Goal: Navigation & Orientation: Find specific page/section

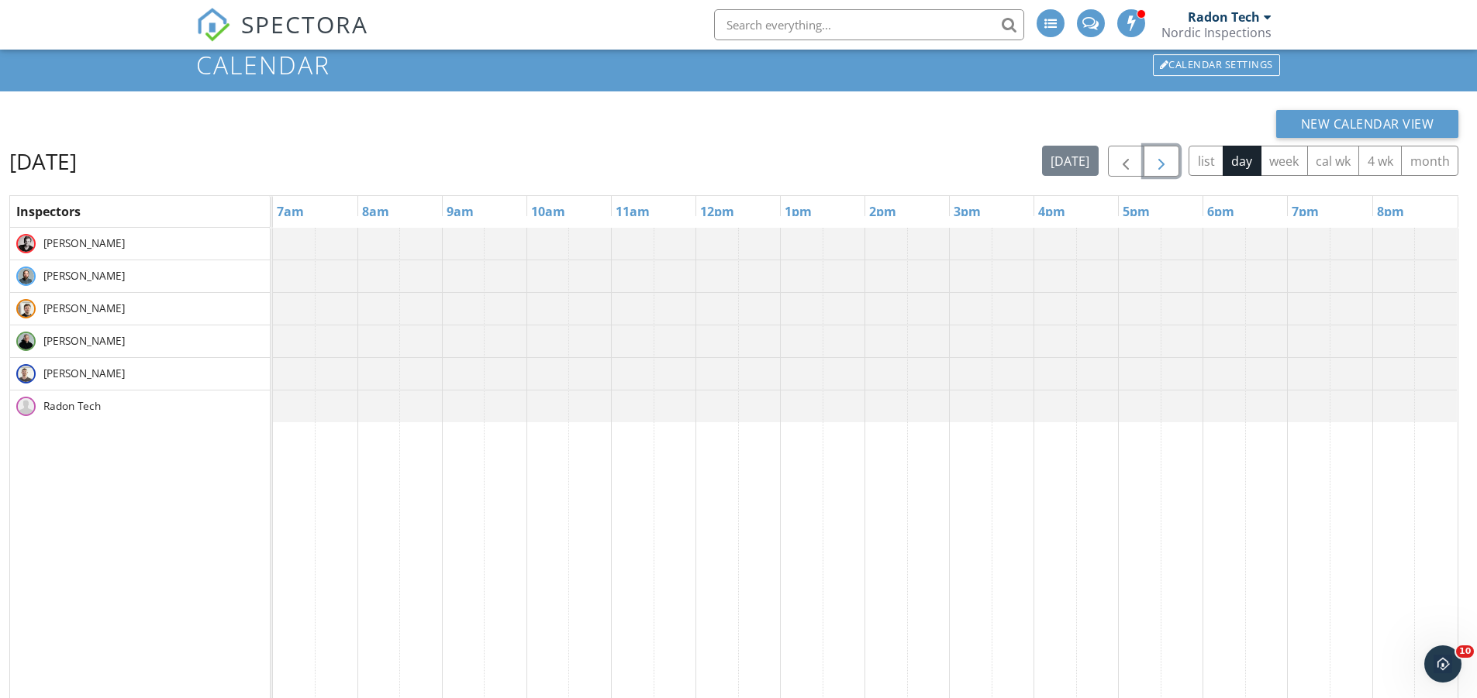
click at [1159, 167] on span "button" at bounding box center [1161, 162] width 19 height 19
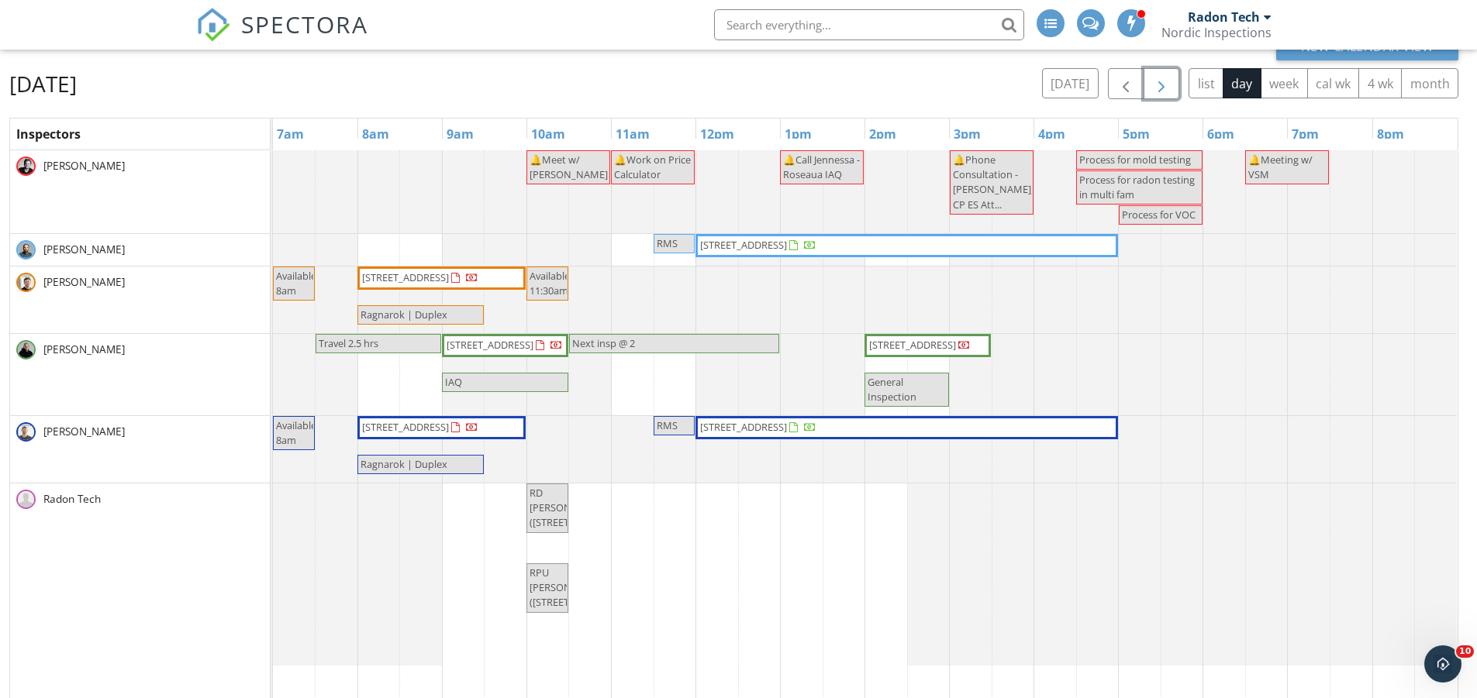
scroll to position [99, 0]
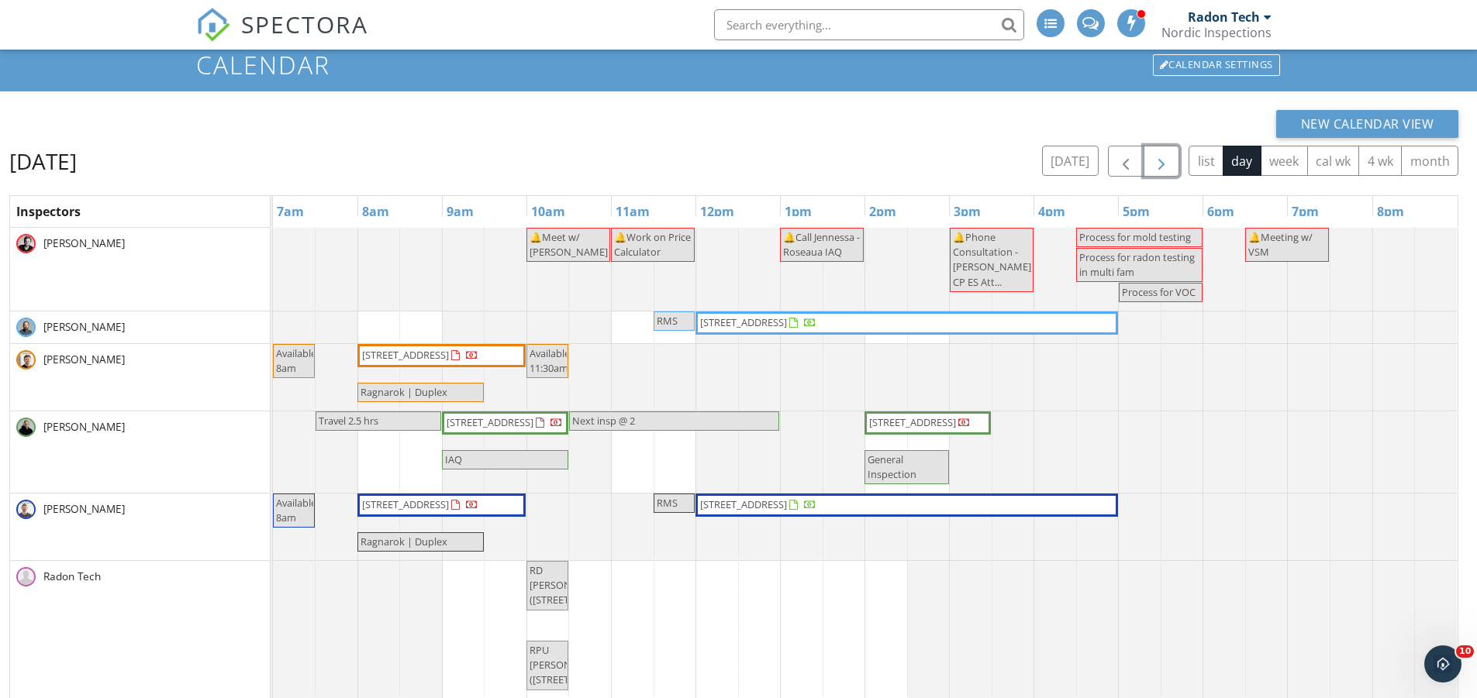
click at [1156, 161] on span "button" at bounding box center [1161, 162] width 19 height 19
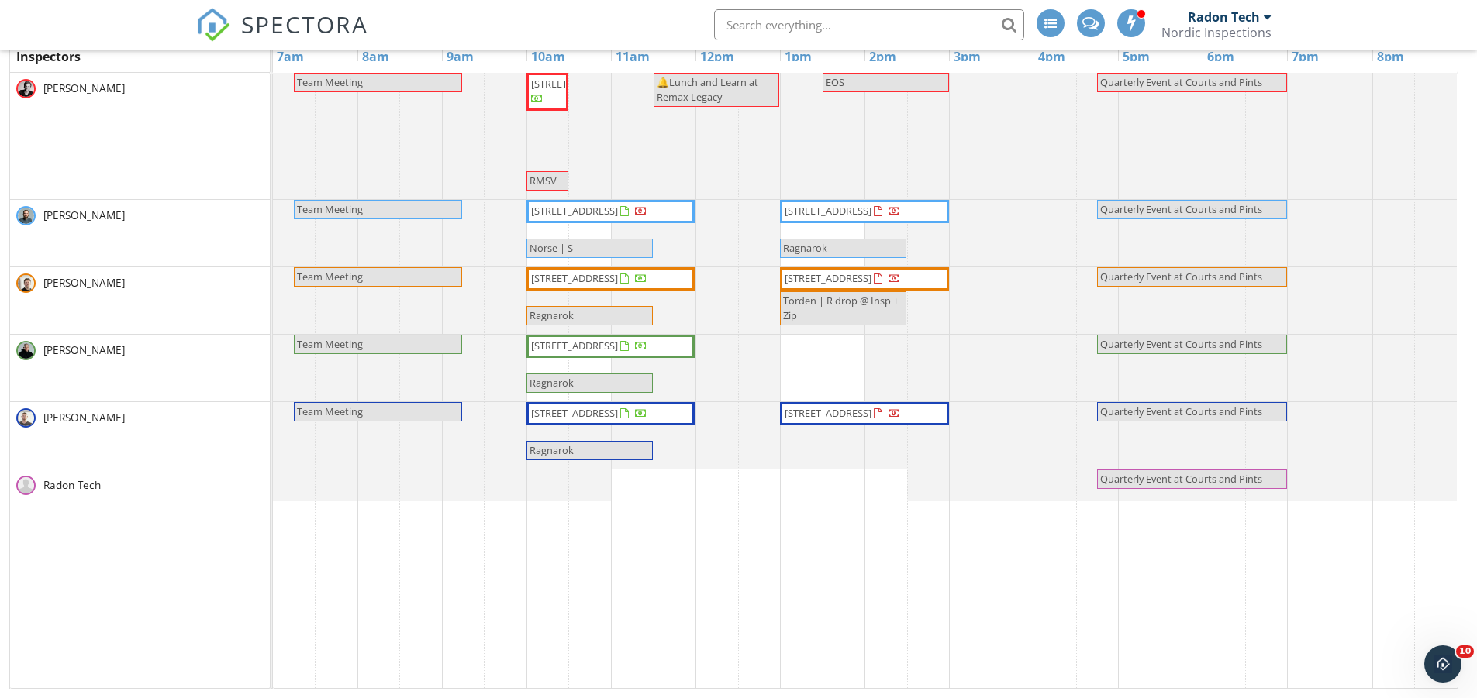
scroll to position [177, 0]
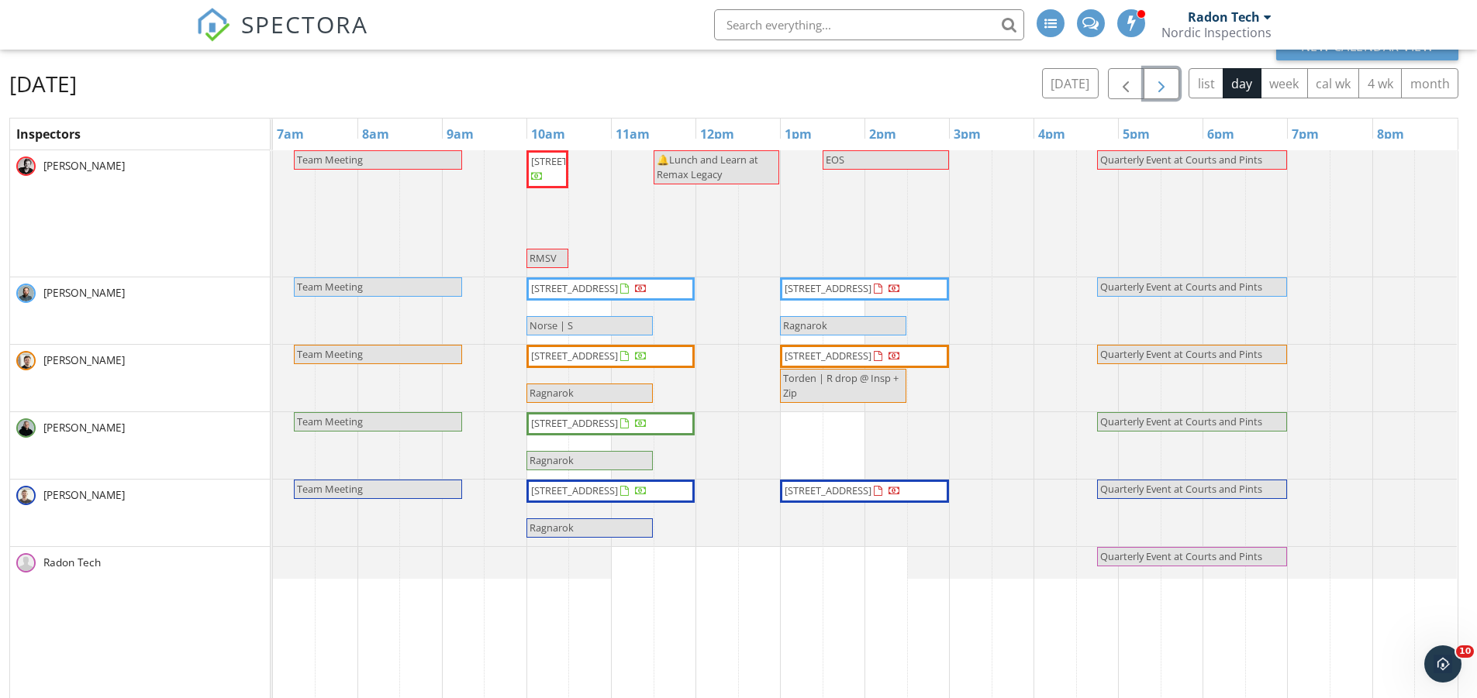
click at [1159, 78] on span "button" at bounding box center [1161, 84] width 19 height 19
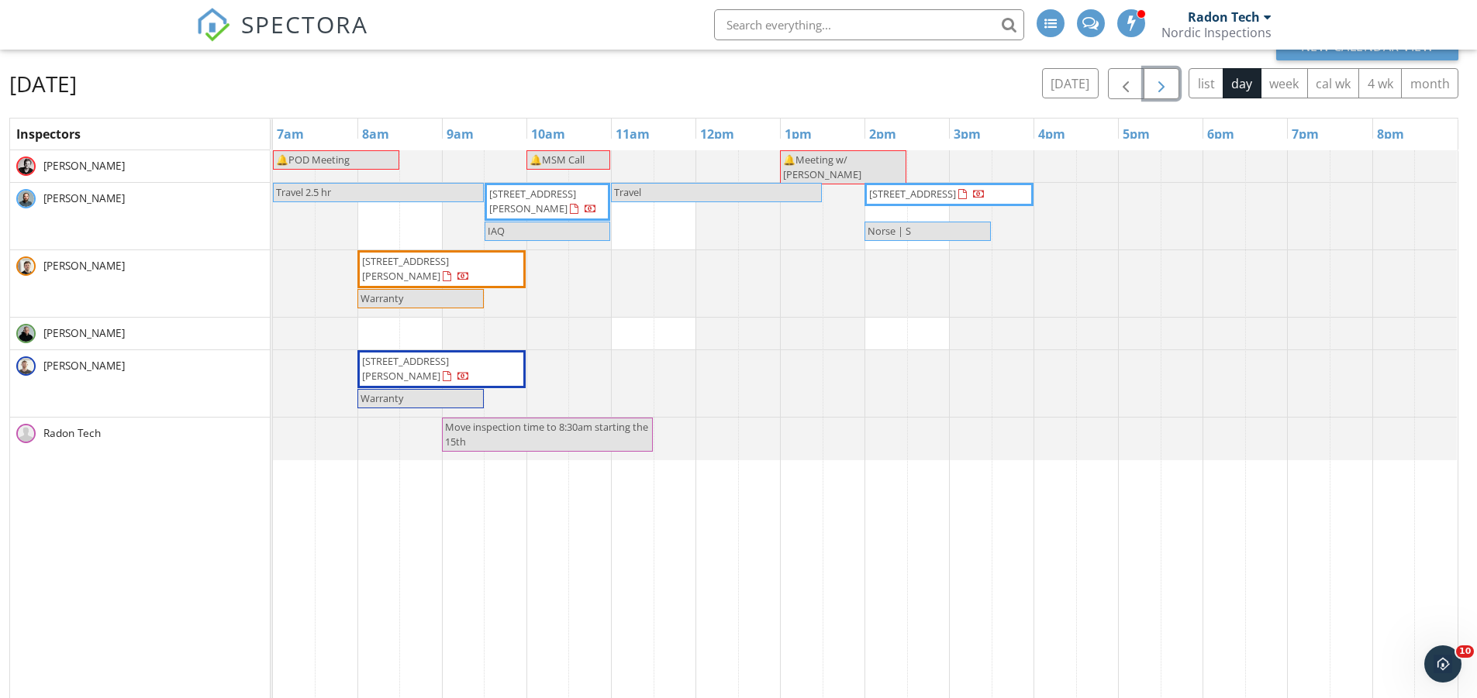
click at [1159, 78] on span "button" at bounding box center [1161, 84] width 19 height 19
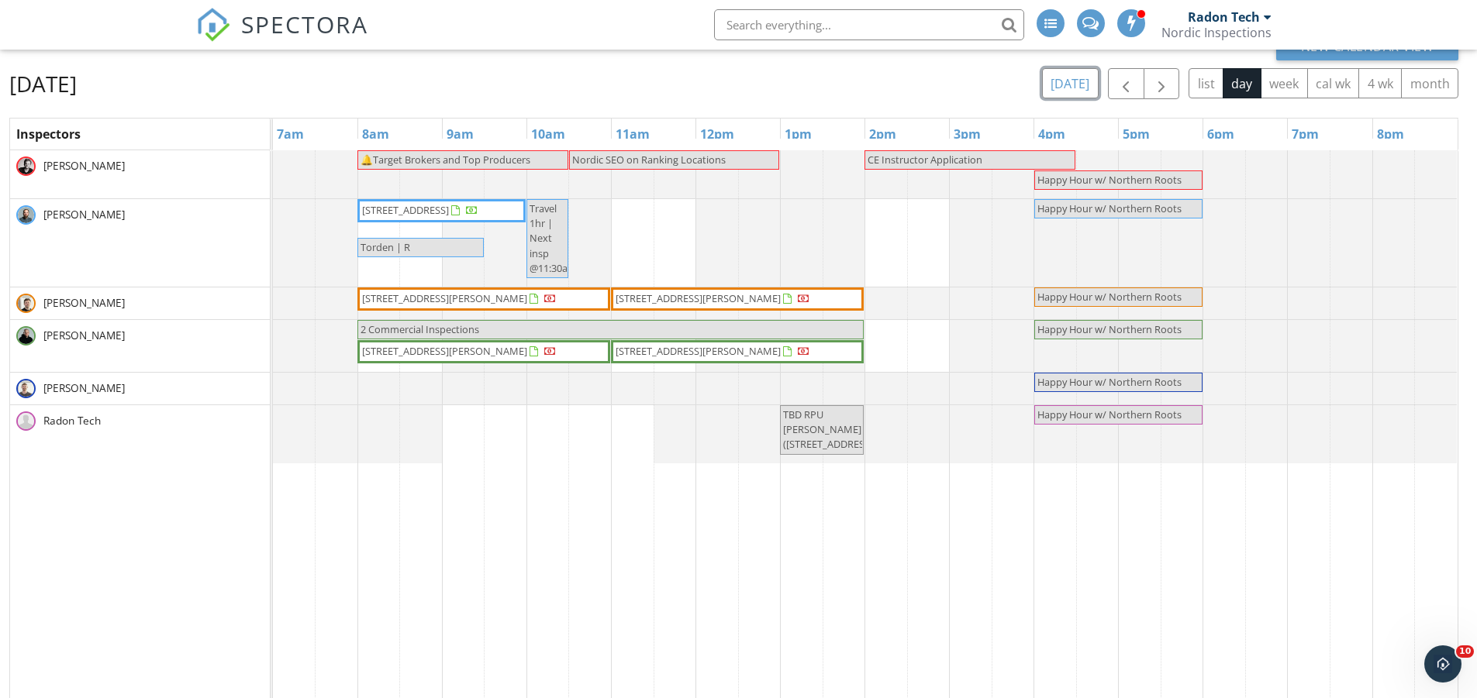
click at [1060, 78] on button "today" at bounding box center [1070, 83] width 57 height 30
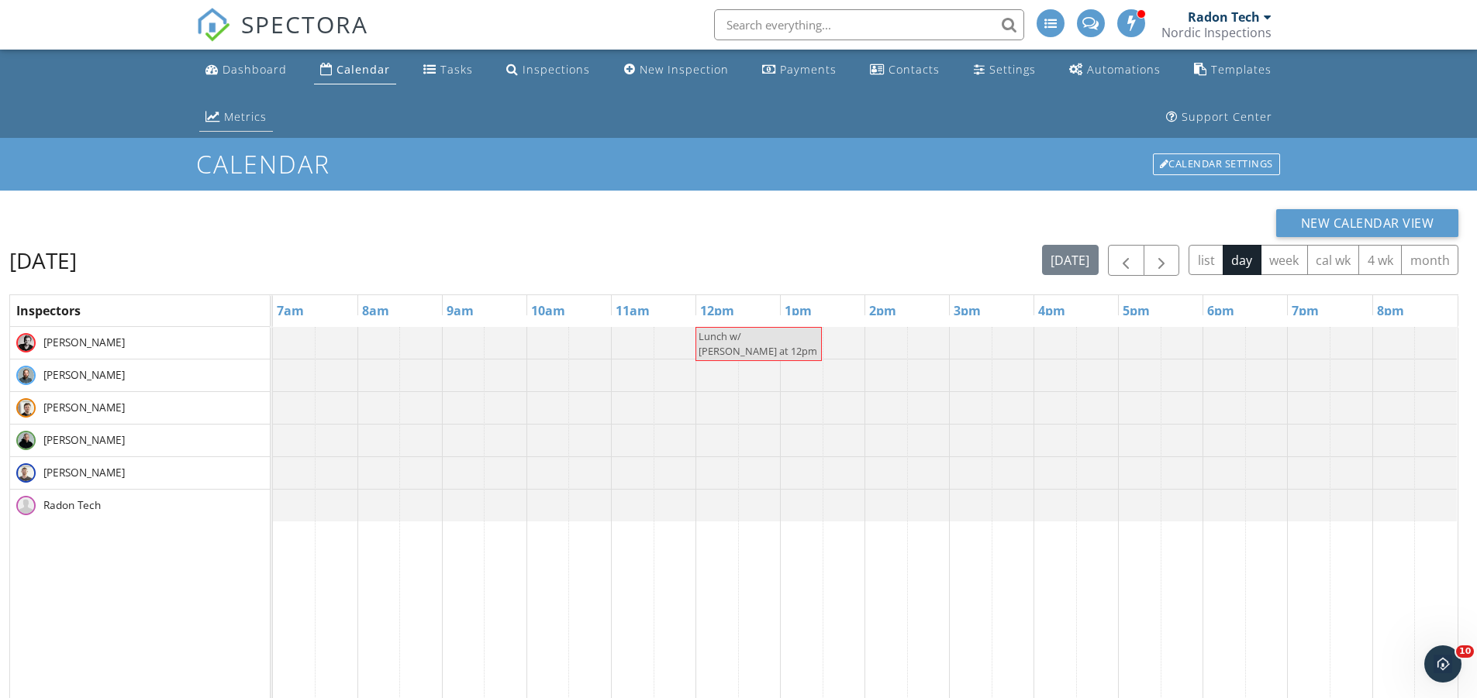
click at [273, 103] on link "Metrics" at bounding box center [236, 117] width 74 height 29
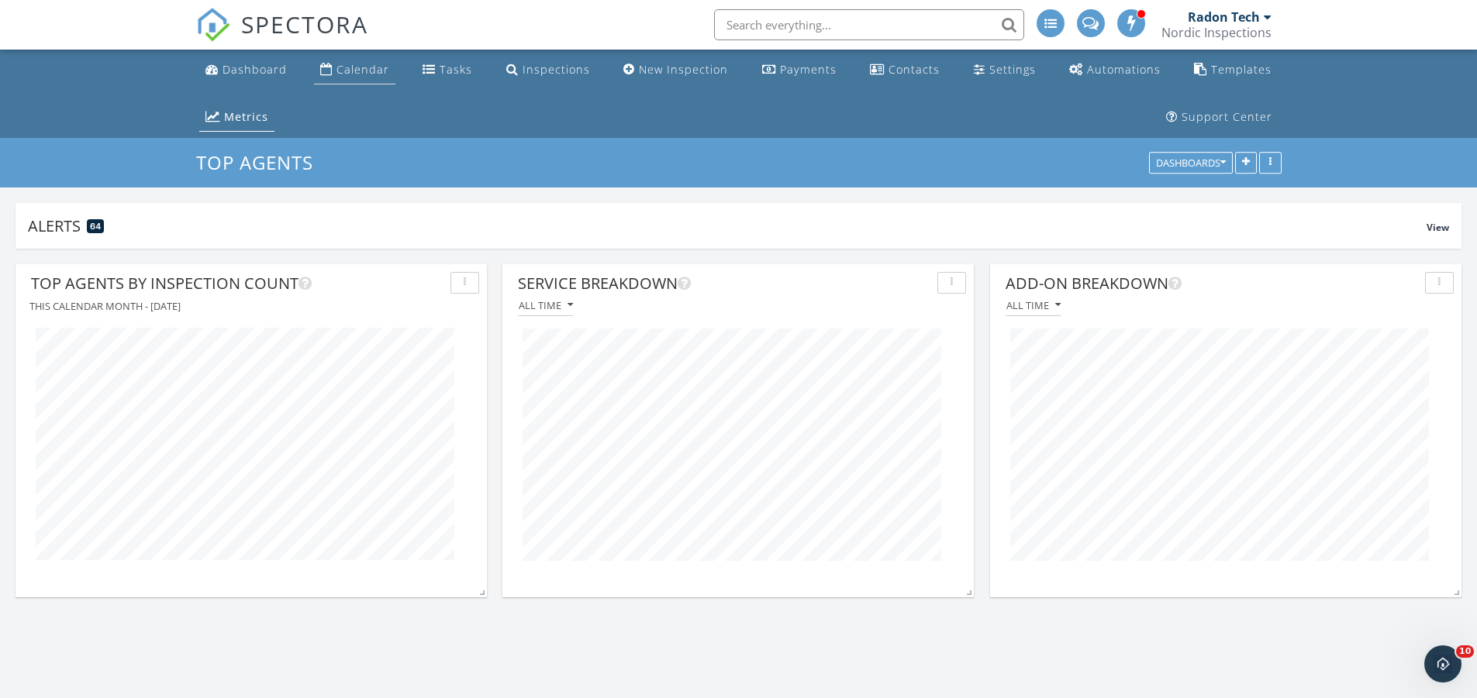
click at [364, 70] on div "Calendar" at bounding box center [362, 69] width 53 height 15
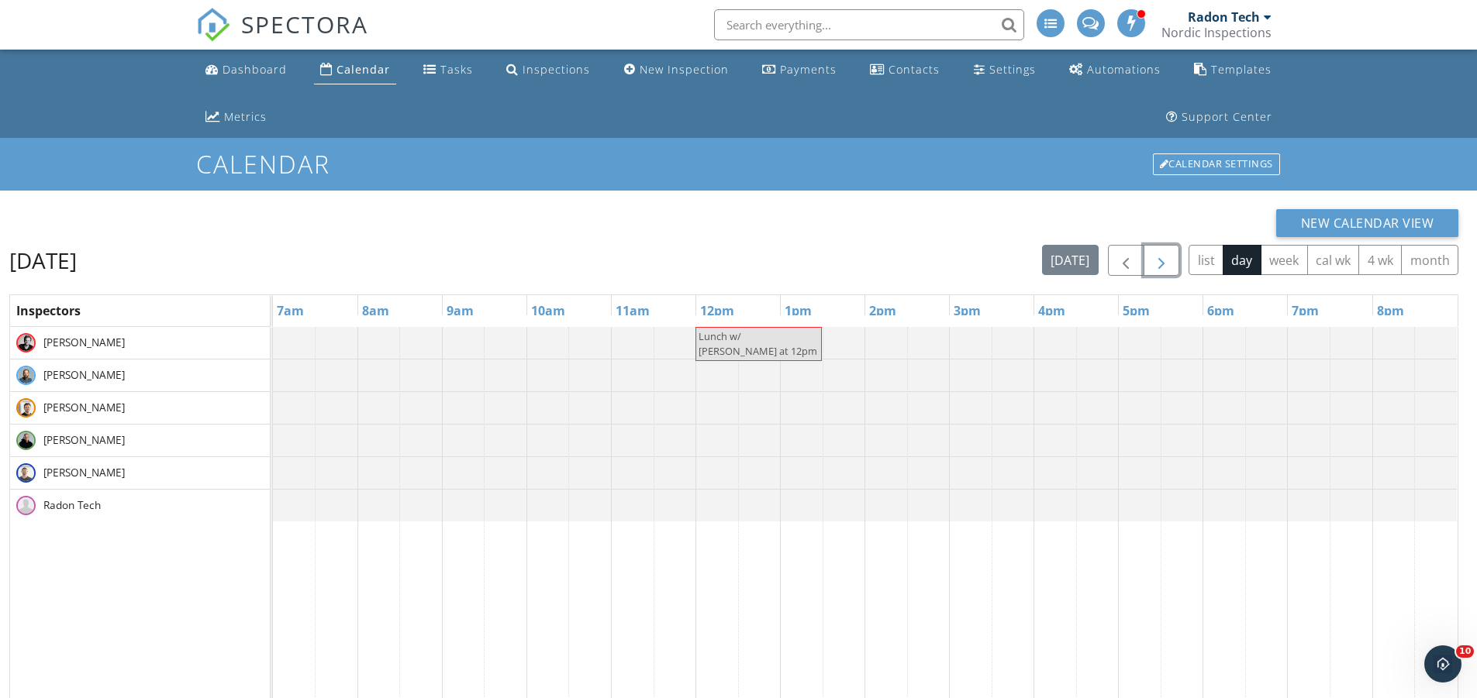
click at [1157, 263] on span "button" at bounding box center [1161, 261] width 19 height 19
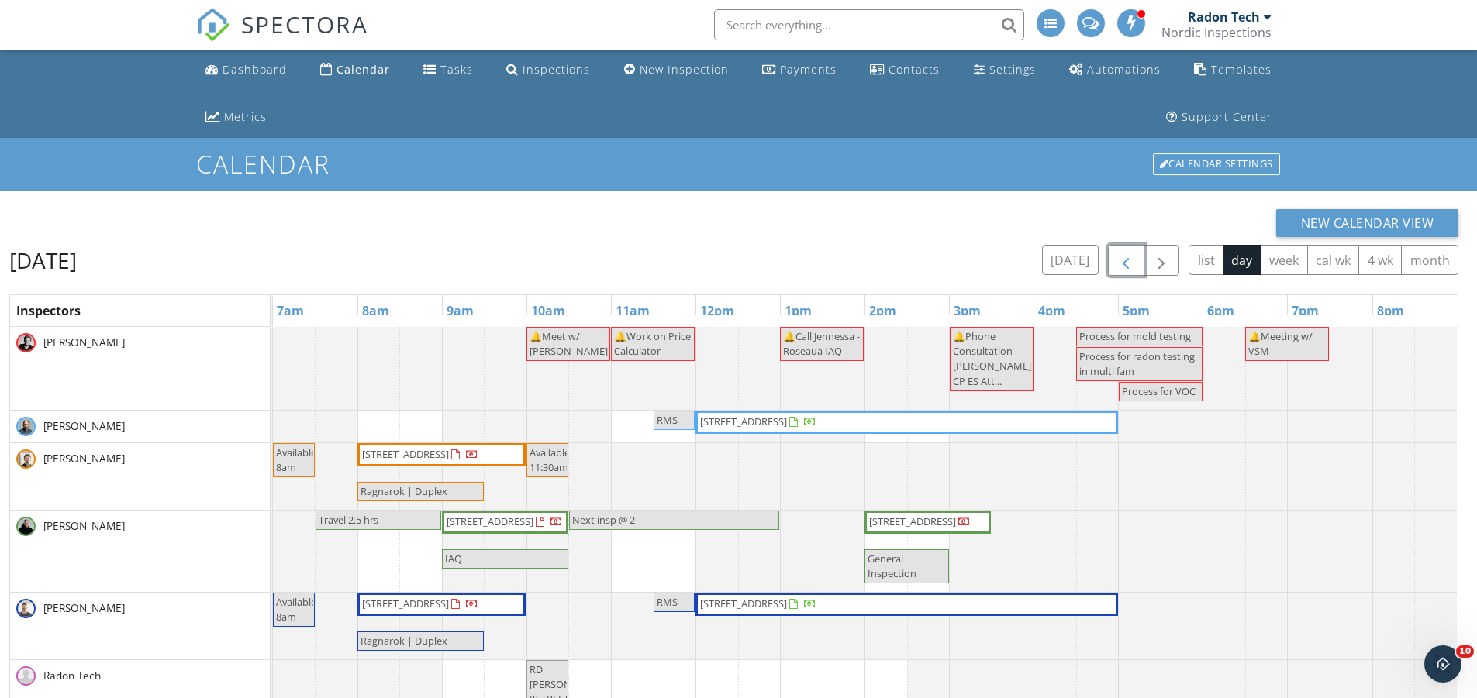
click at [1113, 261] on button "button" at bounding box center [1126, 261] width 36 height 32
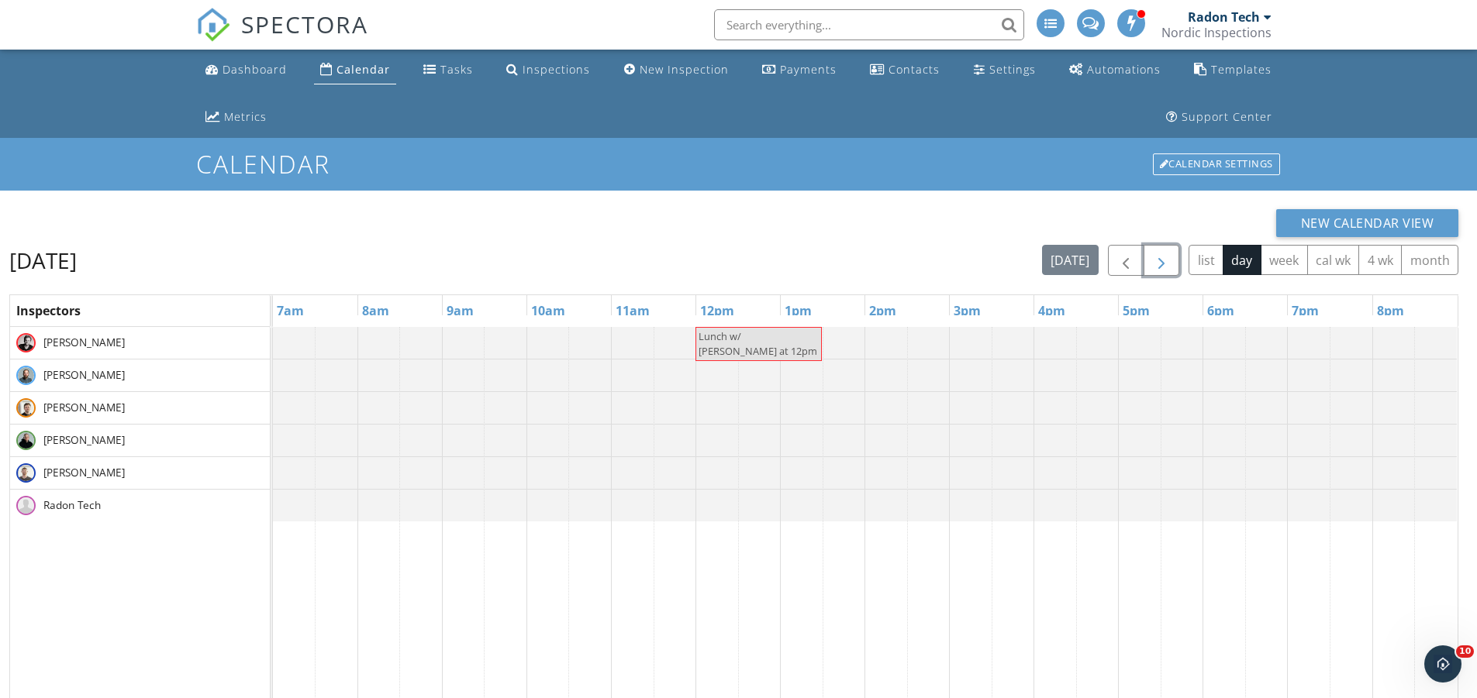
click at [1173, 259] on button "button" at bounding box center [1161, 261] width 36 height 32
